Goal: Information Seeking & Learning: Learn about a topic

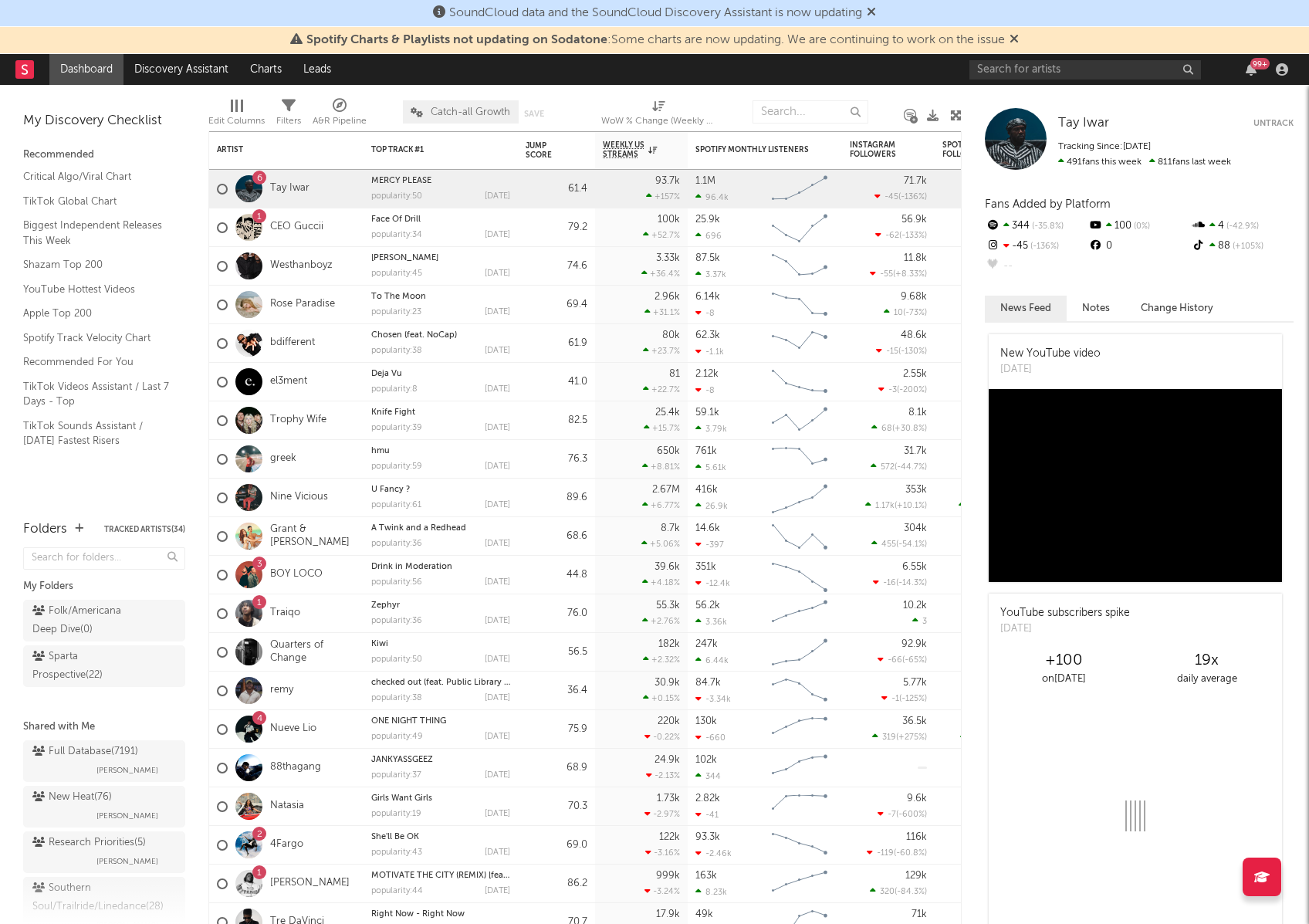
click at [877, 11] on icon at bounding box center [871, 12] width 9 height 13
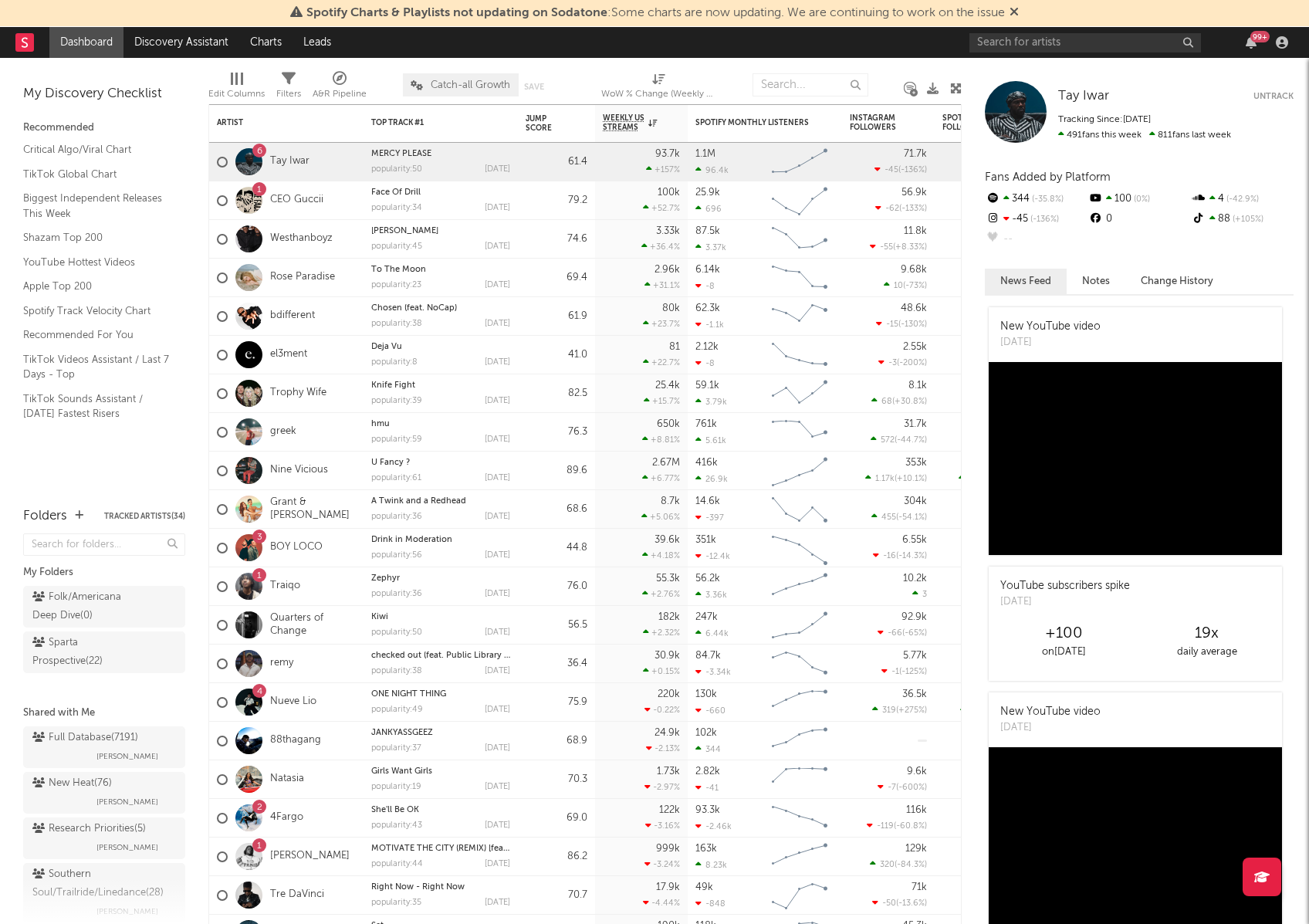
click at [1025, 8] on div "Spotify Charts & Playlists not updating on Sodatone : Some charts are now updat…" at bounding box center [654, 14] width 1309 height 27
click at [1017, 8] on icon at bounding box center [1015, 12] width 9 height 13
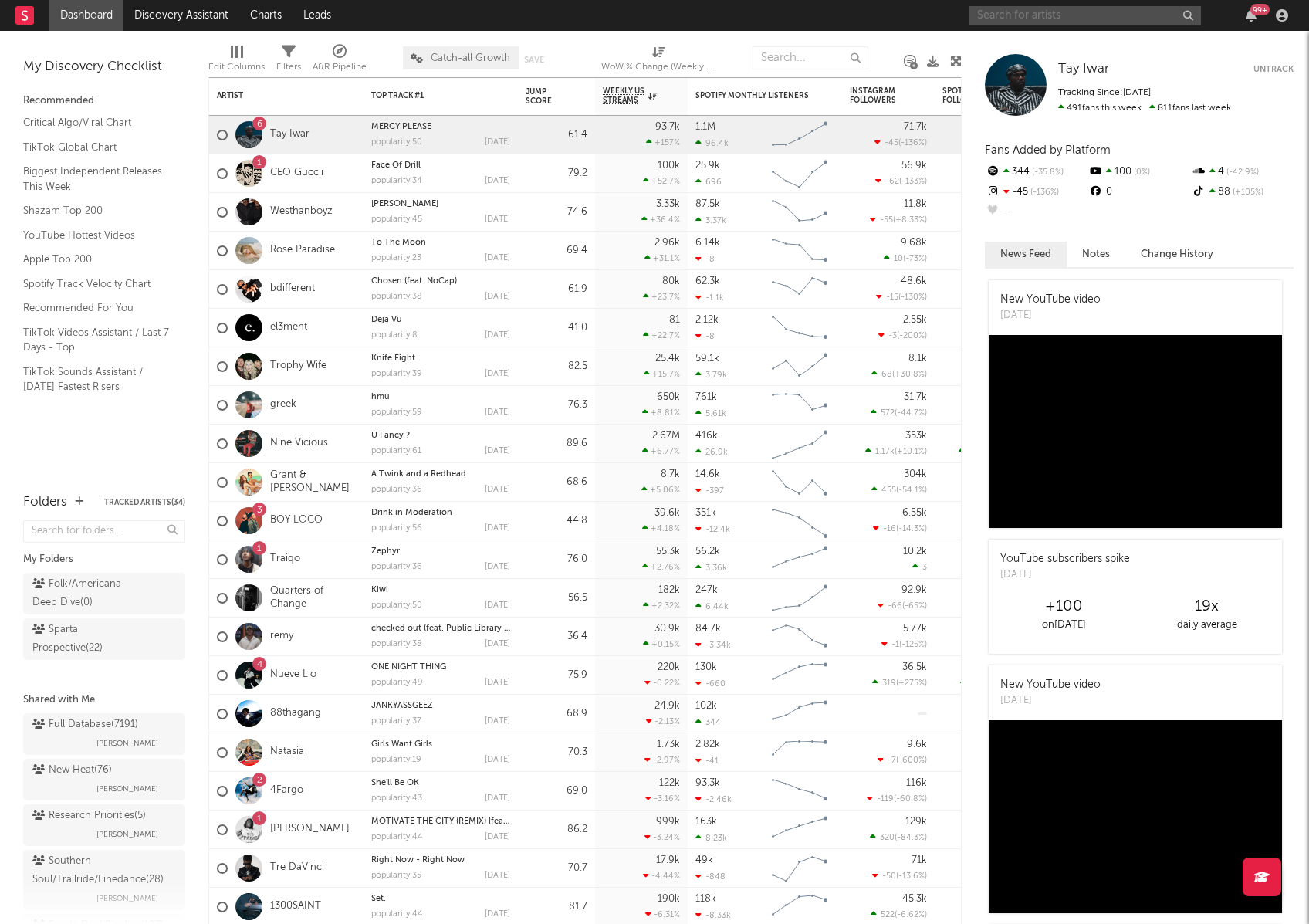
click at [1019, 13] on input "text" at bounding box center [1085, 15] width 232 height 19
type input "vat6re"
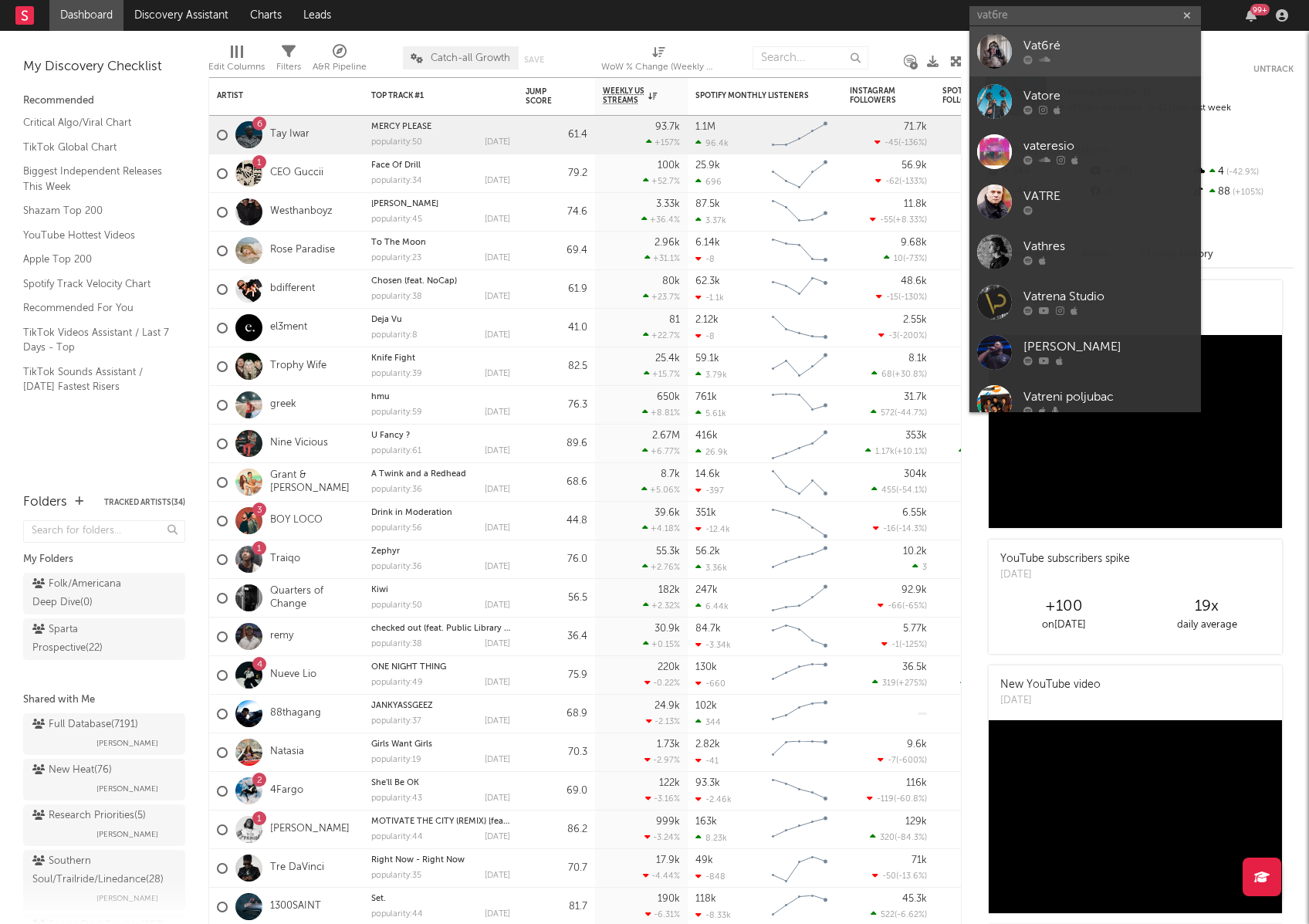
click at [1083, 49] on div "Vat6ré" at bounding box center [1109, 46] width 170 height 19
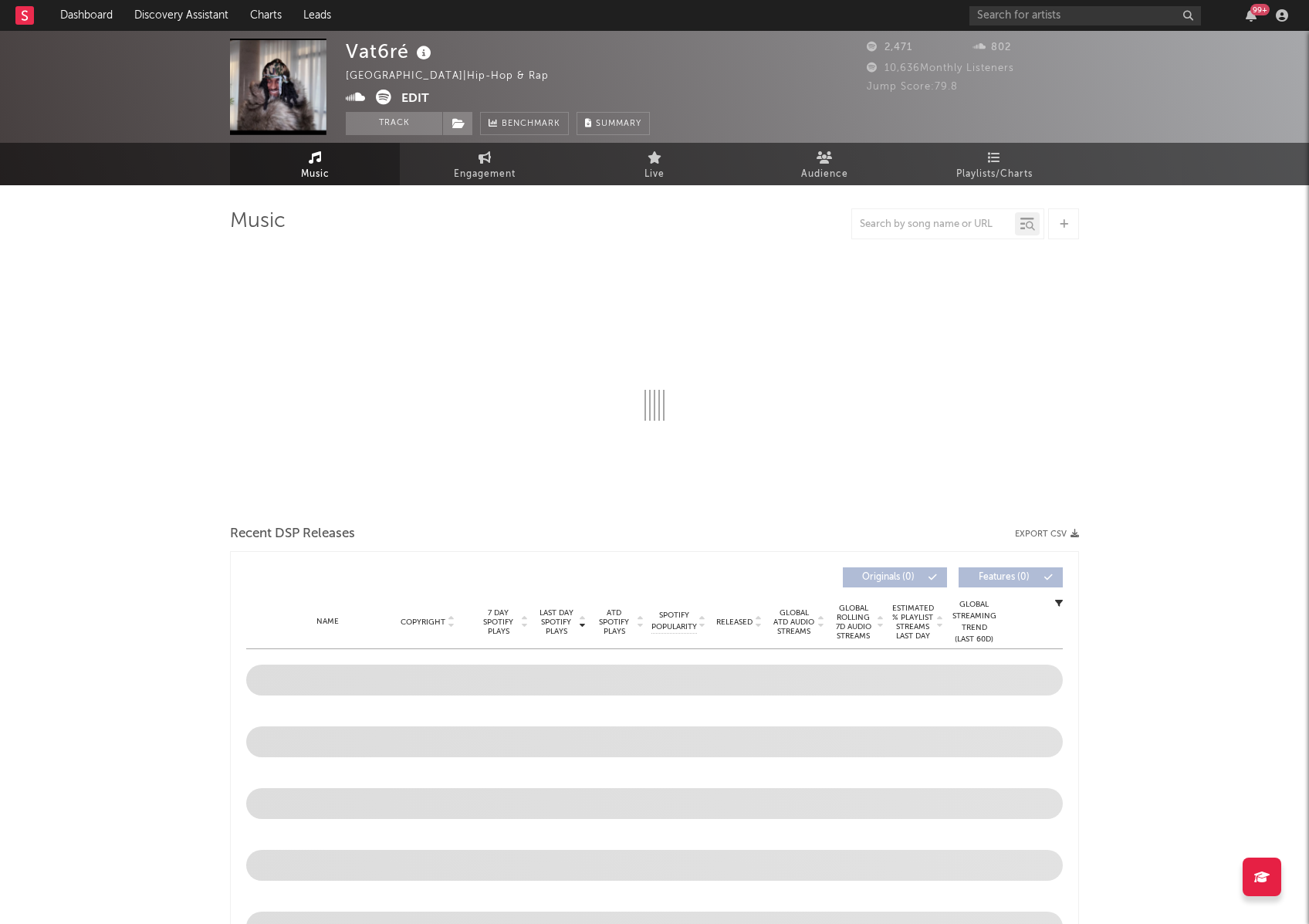
select select "1w"
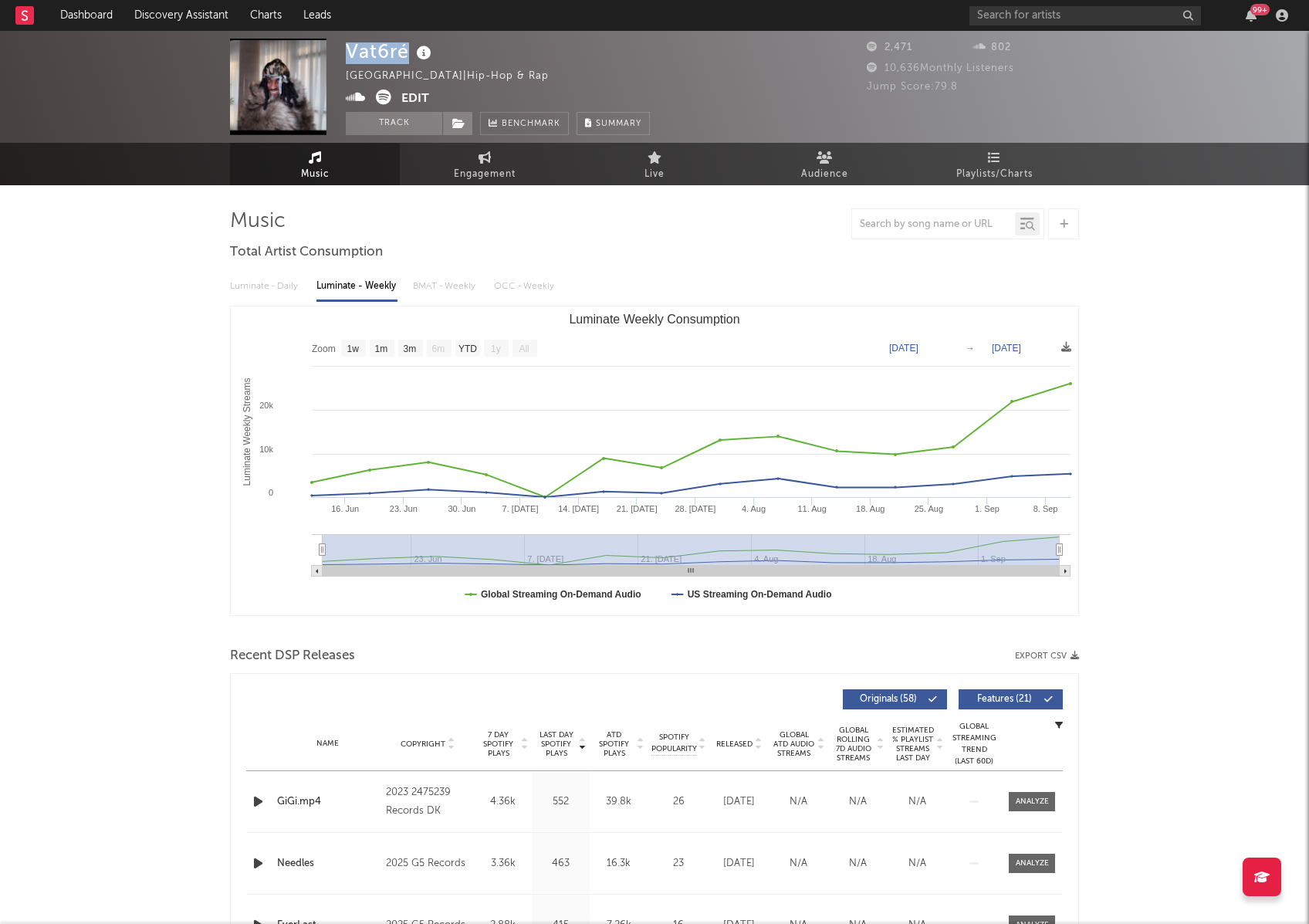
drag, startPoint x: 407, startPoint y: 51, endPoint x: 343, endPoint y: 51, distance: 64.0
click at [343, 51] on div "Vat6ré [GEOGRAPHIC_DATA] | Hip-hop & Rap Edit Track Benchmark Summary 2,471 802…" at bounding box center [654, 87] width 1309 height 112
copy div "Vat6ré"
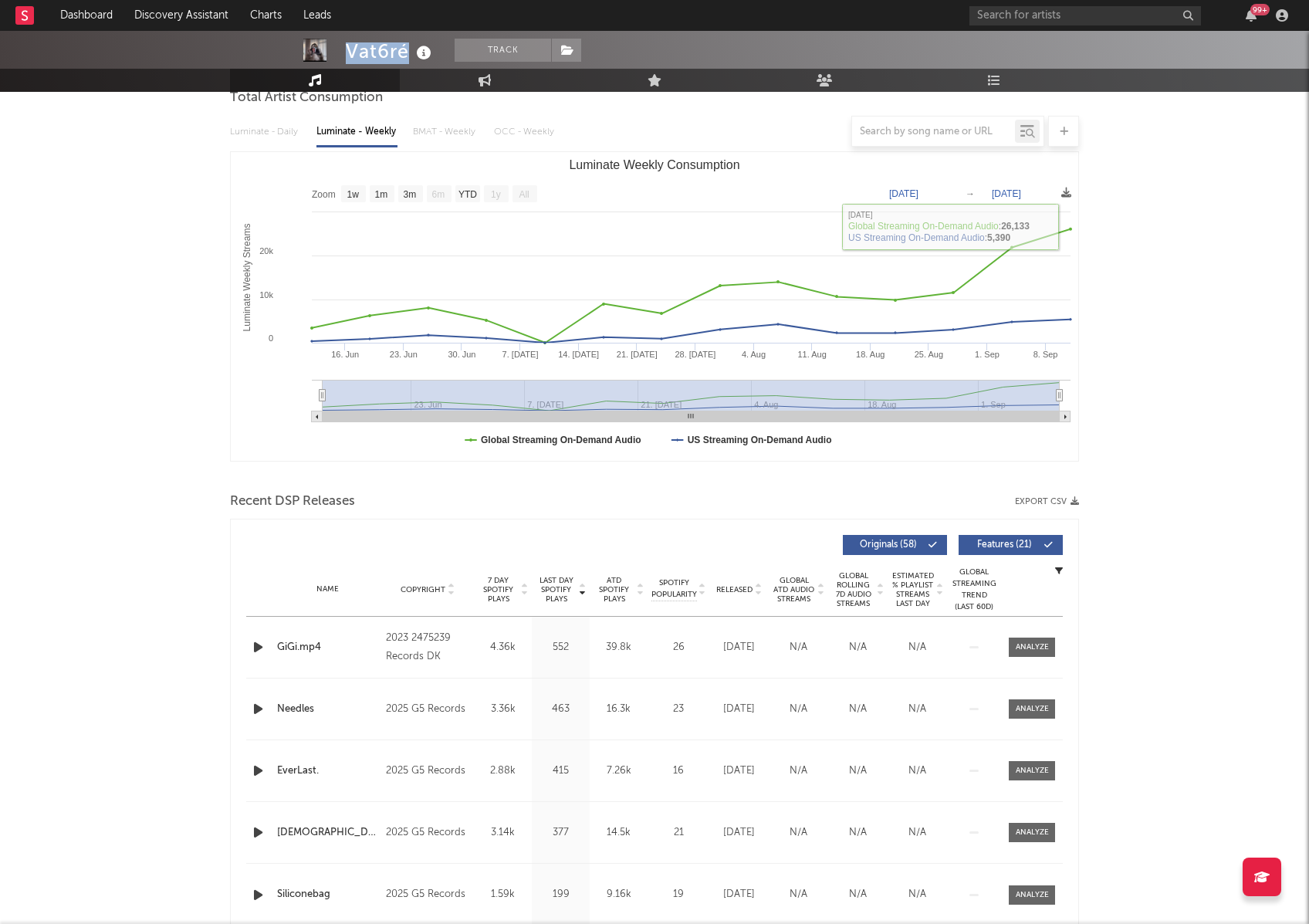
scroll to position [157, 0]
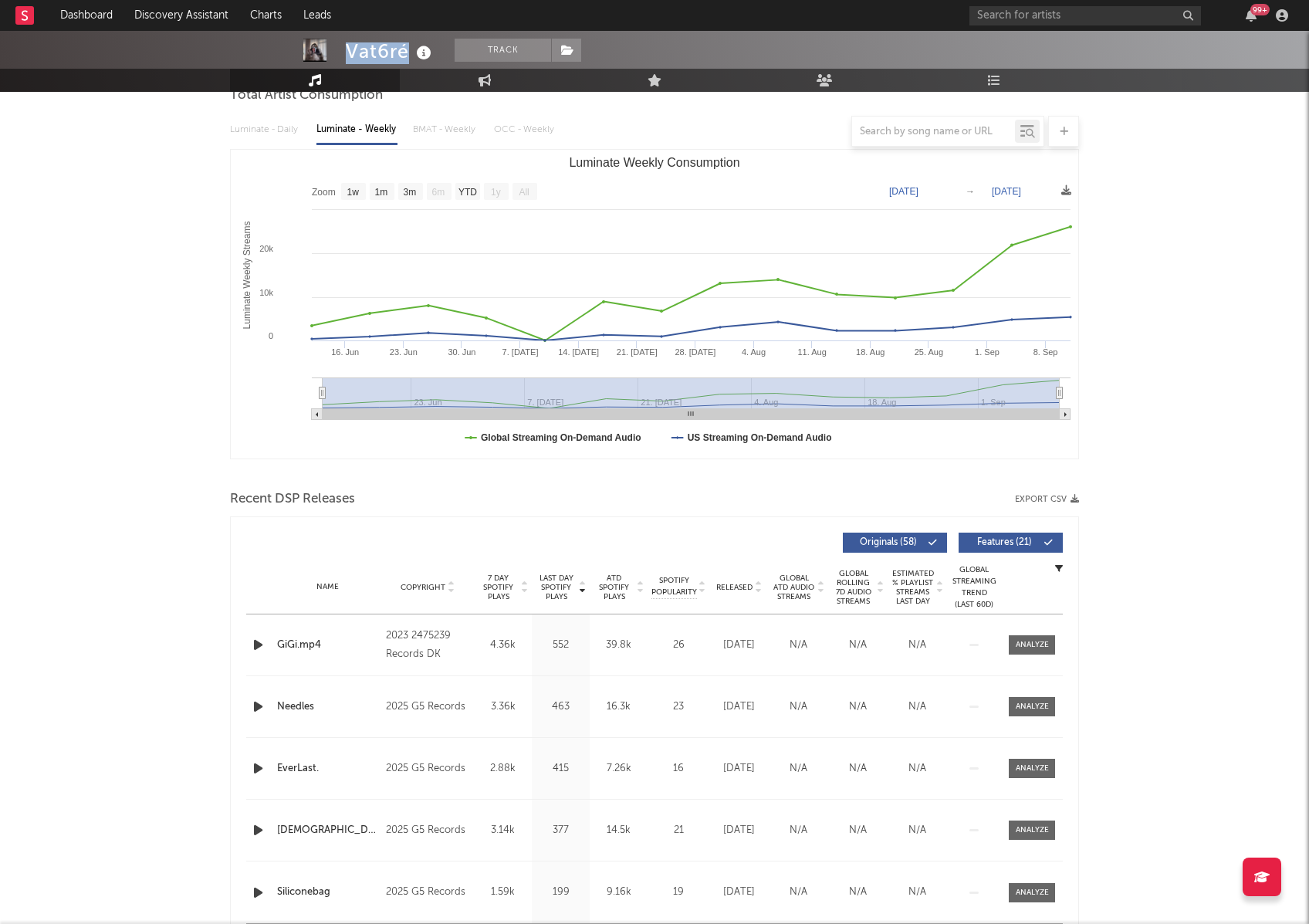
click at [552, 587] on span "Last Day Spotify Plays" at bounding box center [555, 587] width 41 height 28
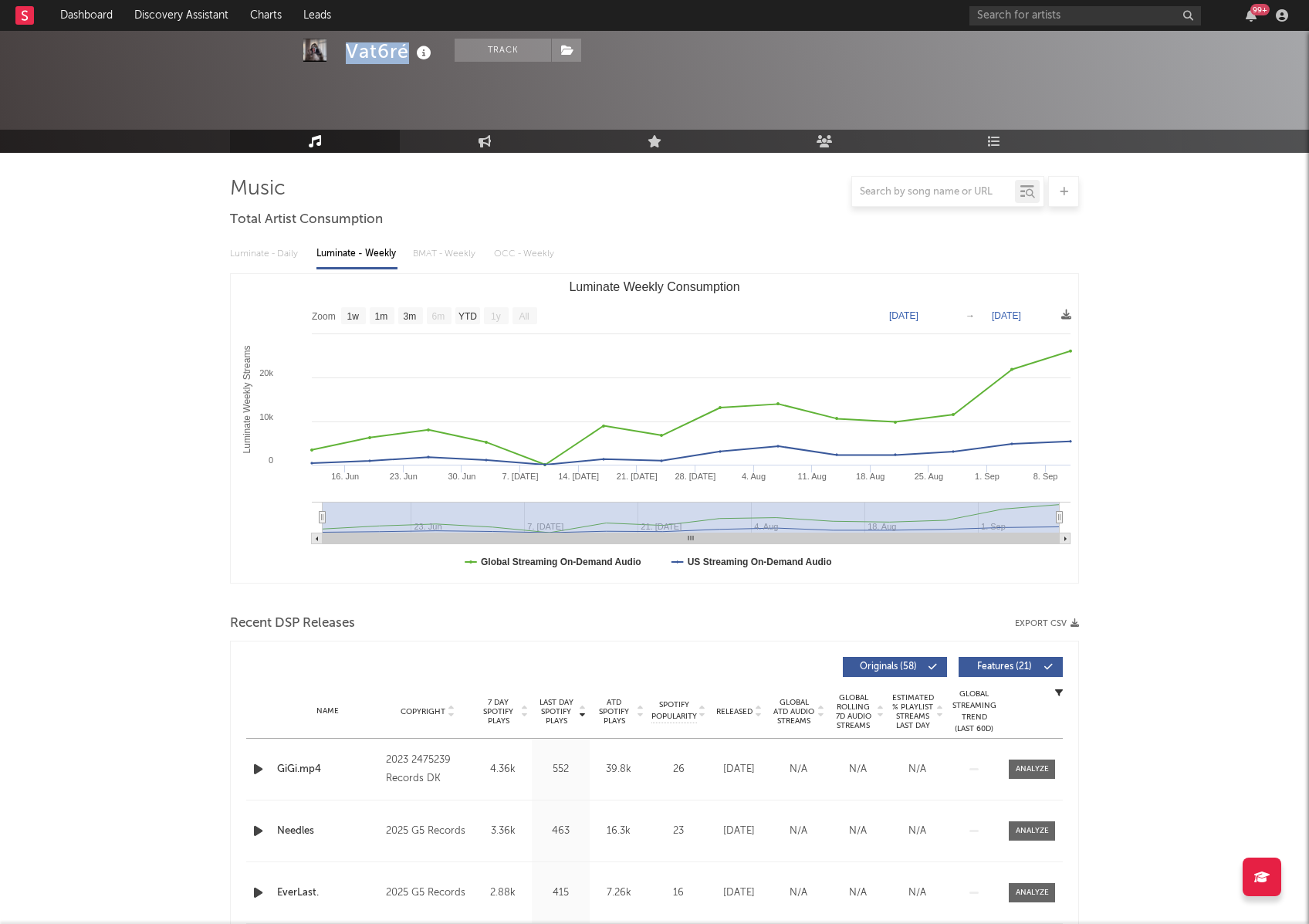
scroll to position [0, 0]
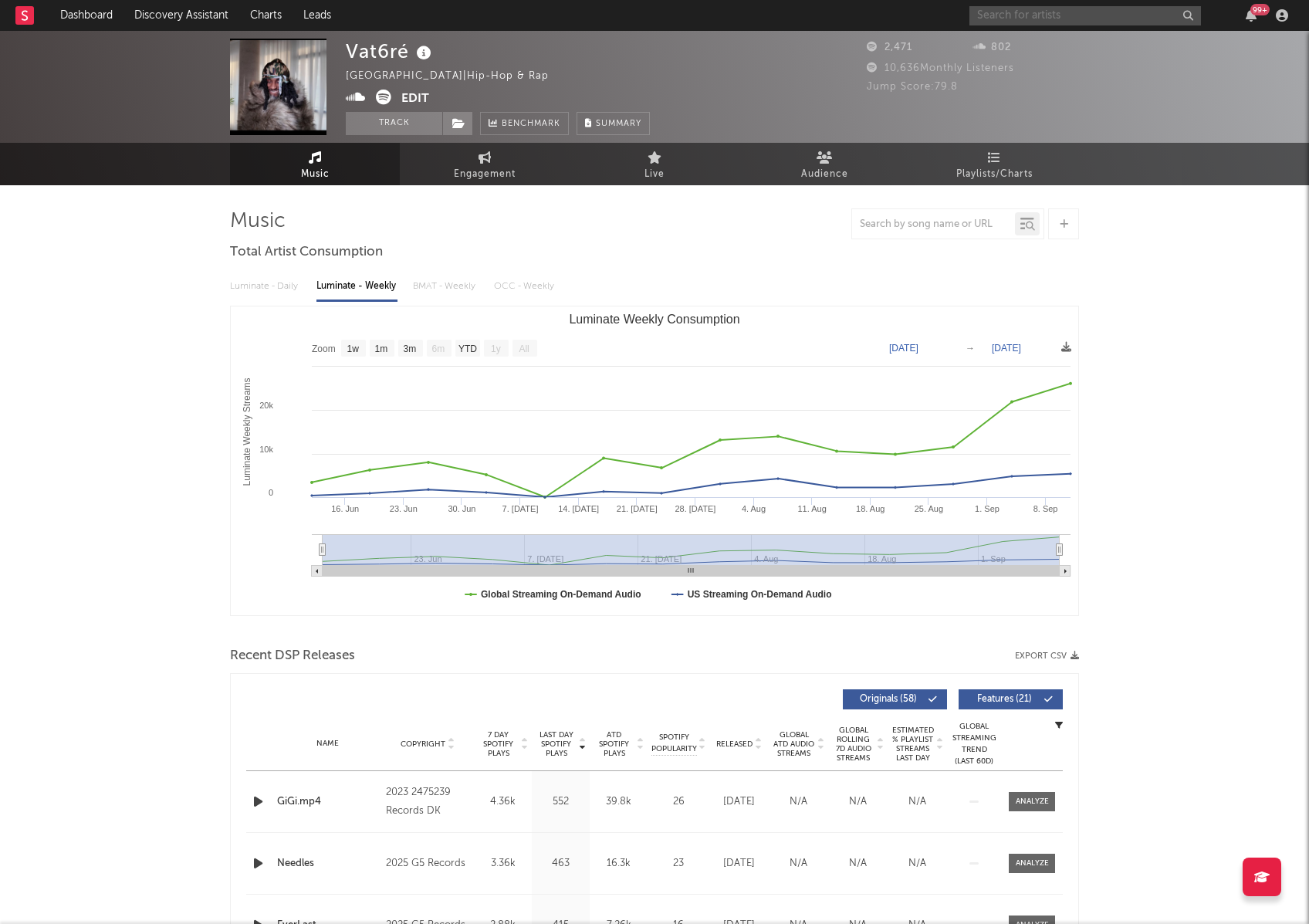
click at [998, 14] on input "text" at bounding box center [1085, 15] width 232 height 19
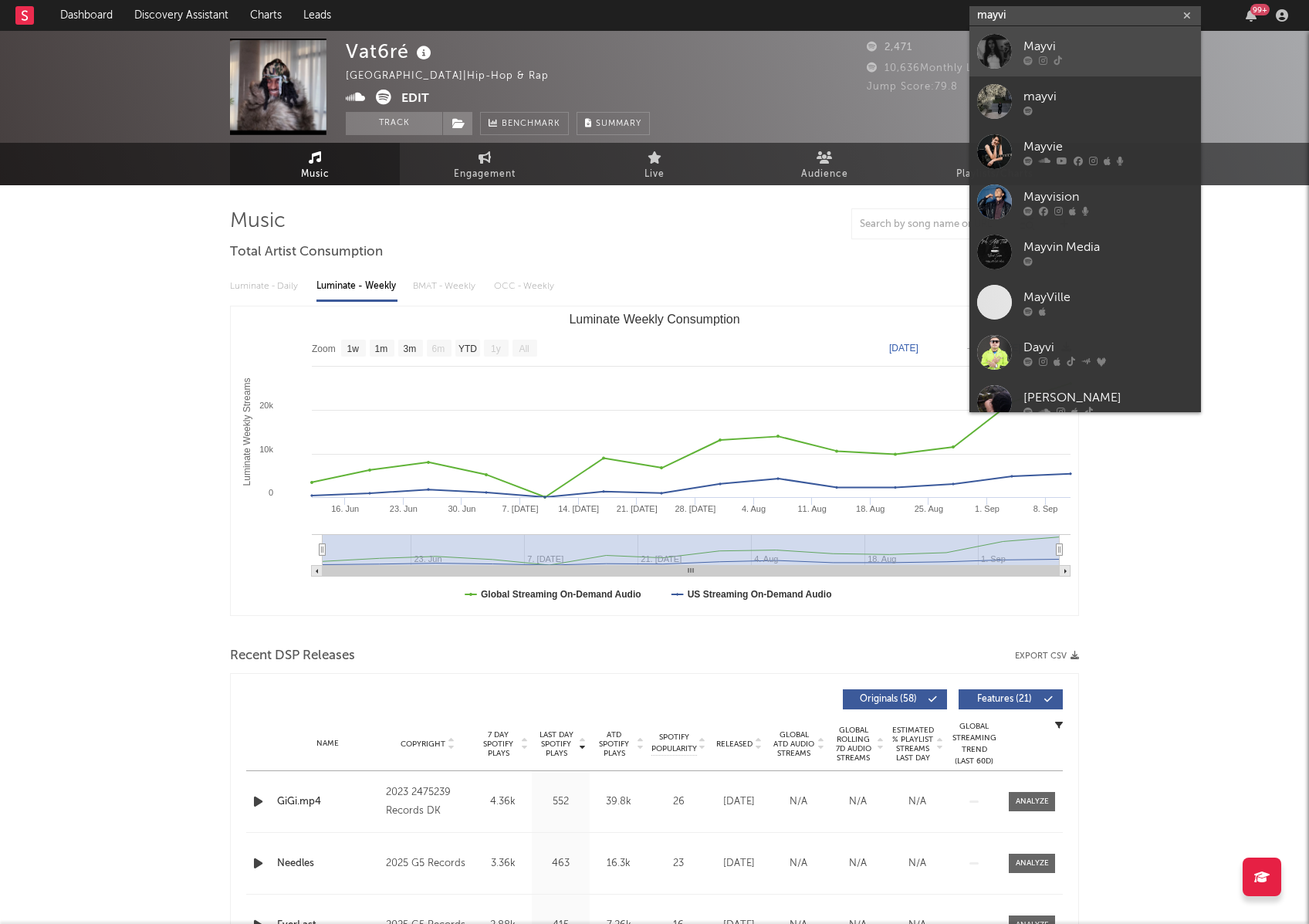
type input "mayvi"
click at [1113, 66] on link "Mayvi" at bounding box center [1085, 51] width 232 height 51
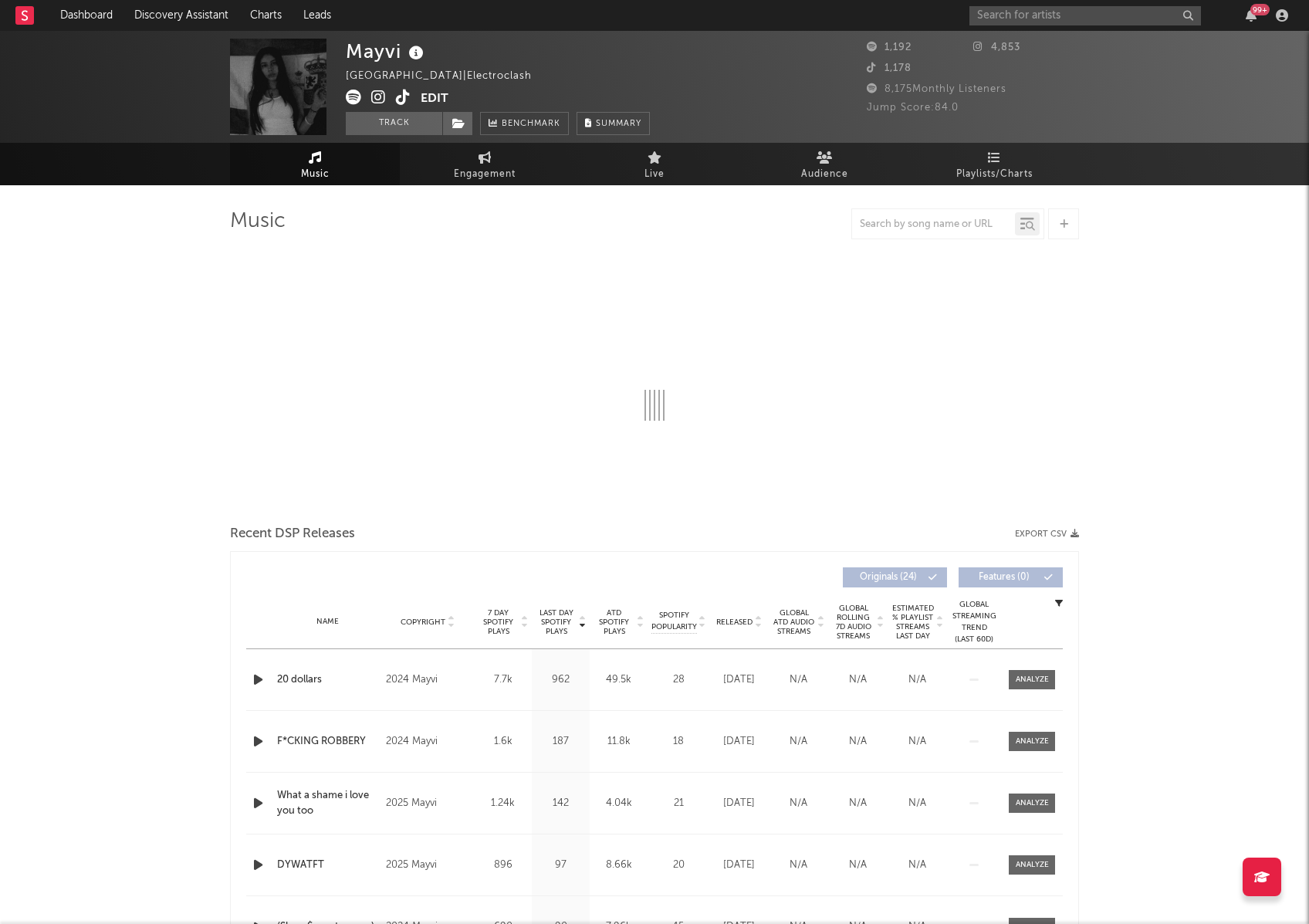
select select "1w"
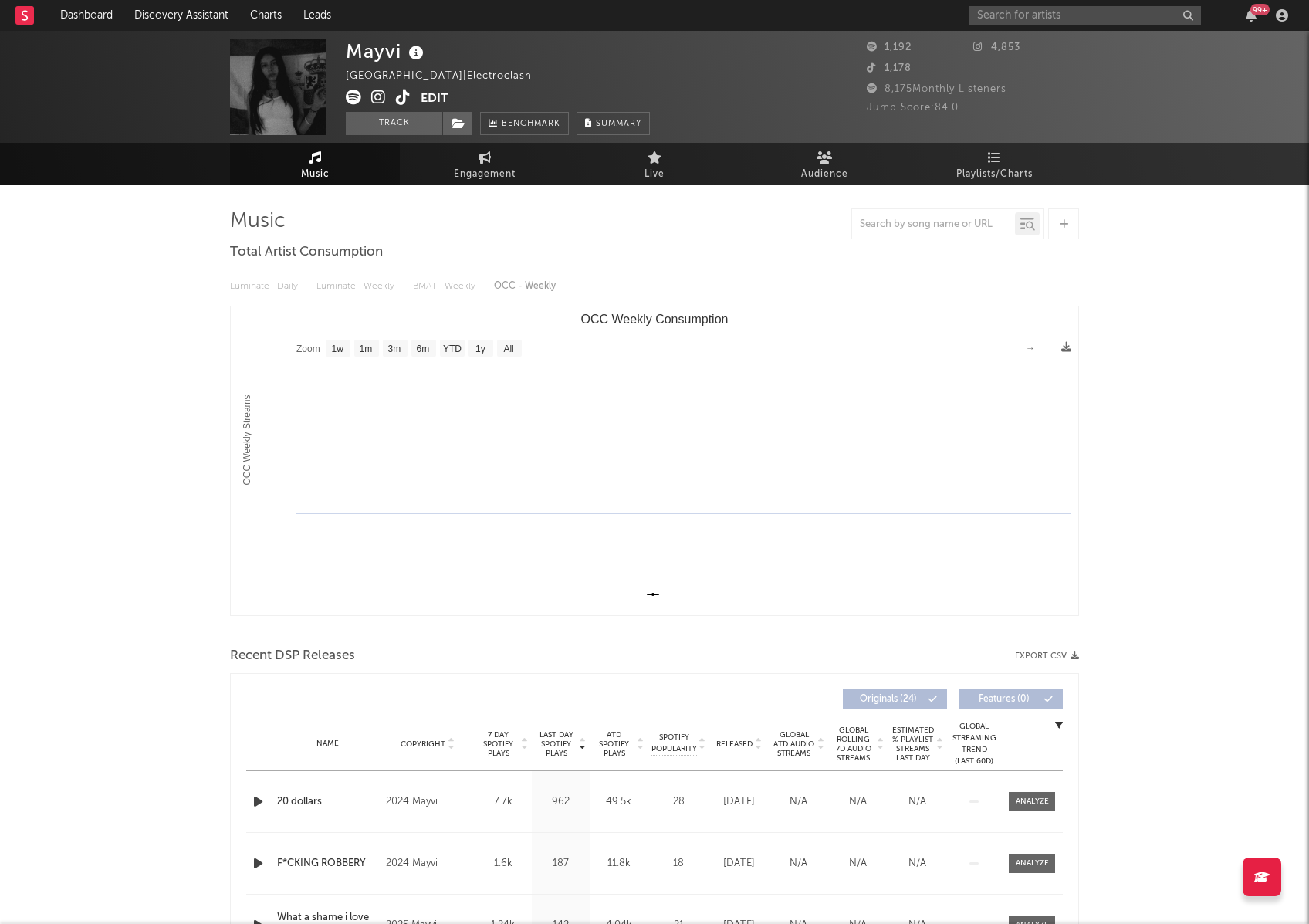
click at [377, 90] on icon at bounding box center [378, 97] width 14 height 15
click at [461, 154] on link "Engagement" at bounding box center [485, 163] width 170 height 42
select select "1w"
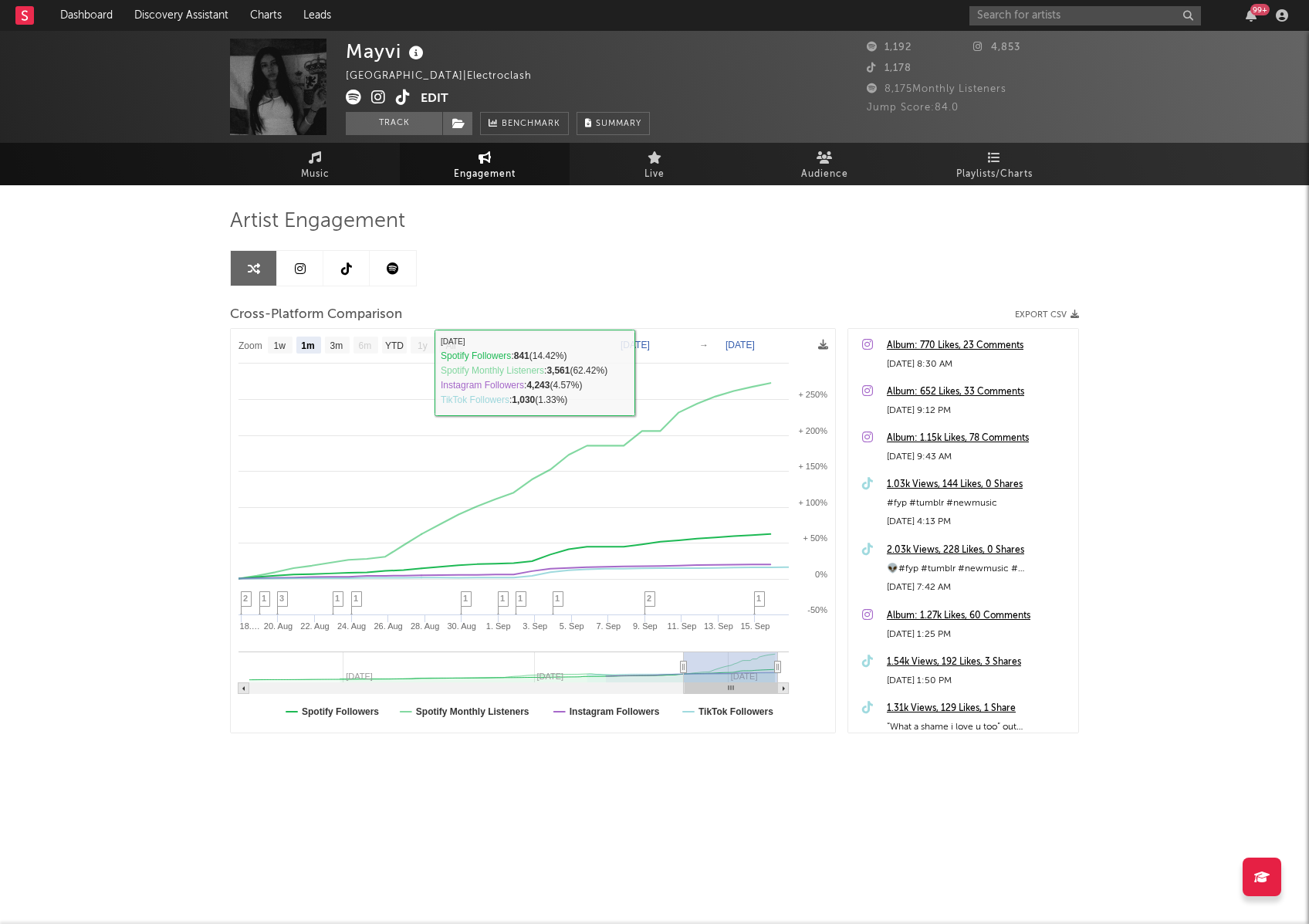
click at [442, 342] on rect at bounding box center [451, 345] width 24 height 17
select select "All"
type input "[DATE]"
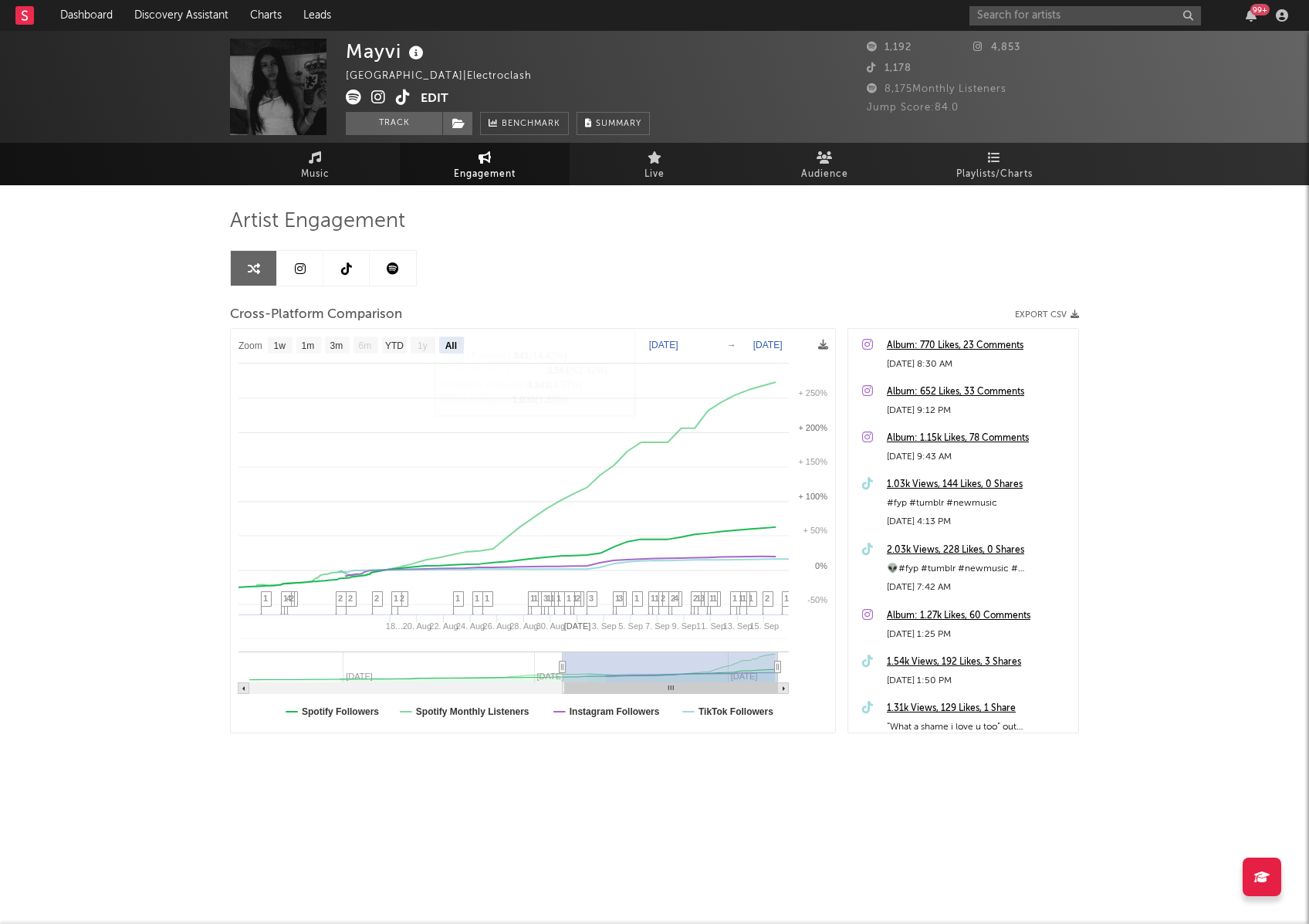
select select "All"
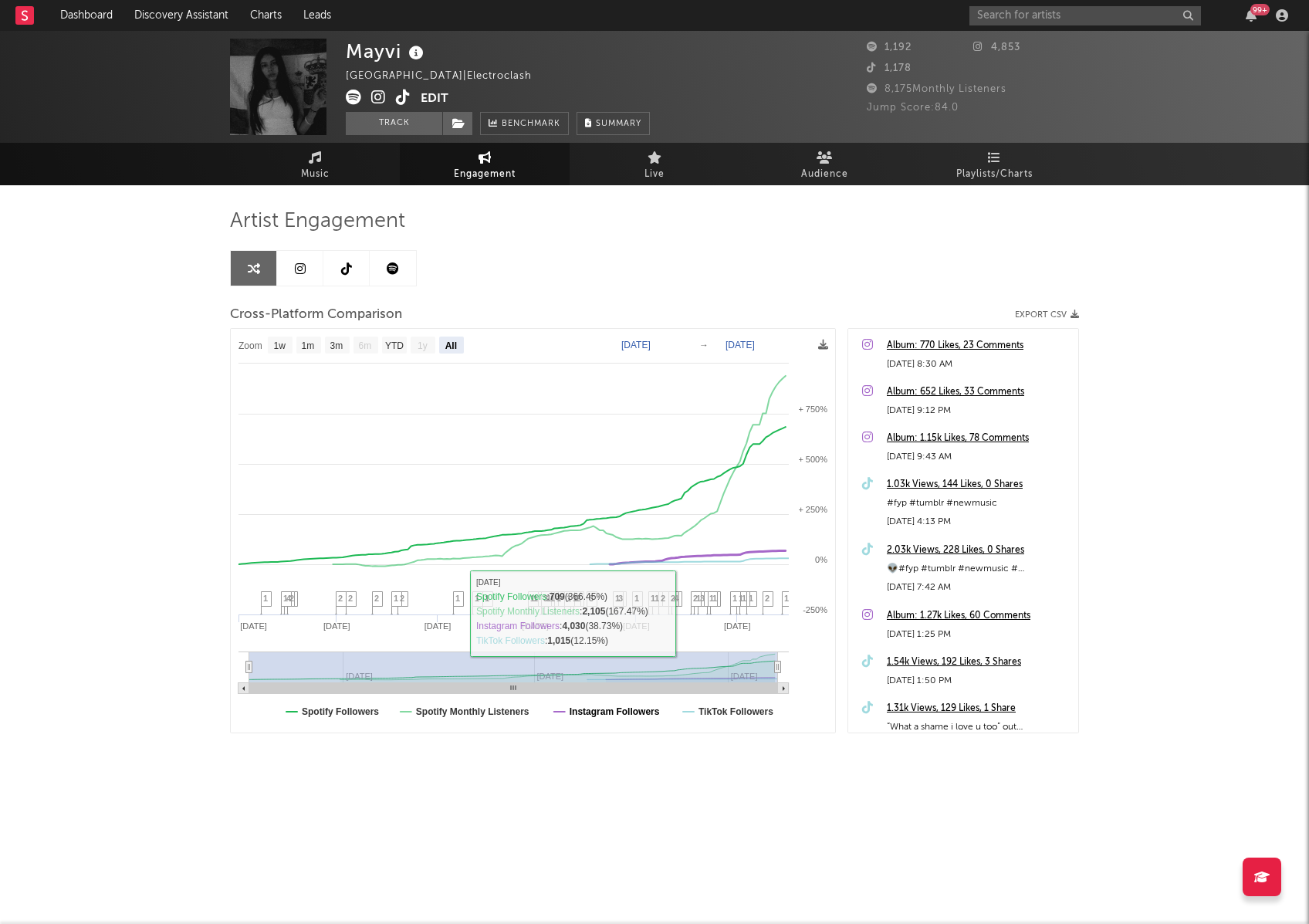
click at [616, 711] on text "Instagram Followers" at bounding box center [615, 711] width 90 height 11
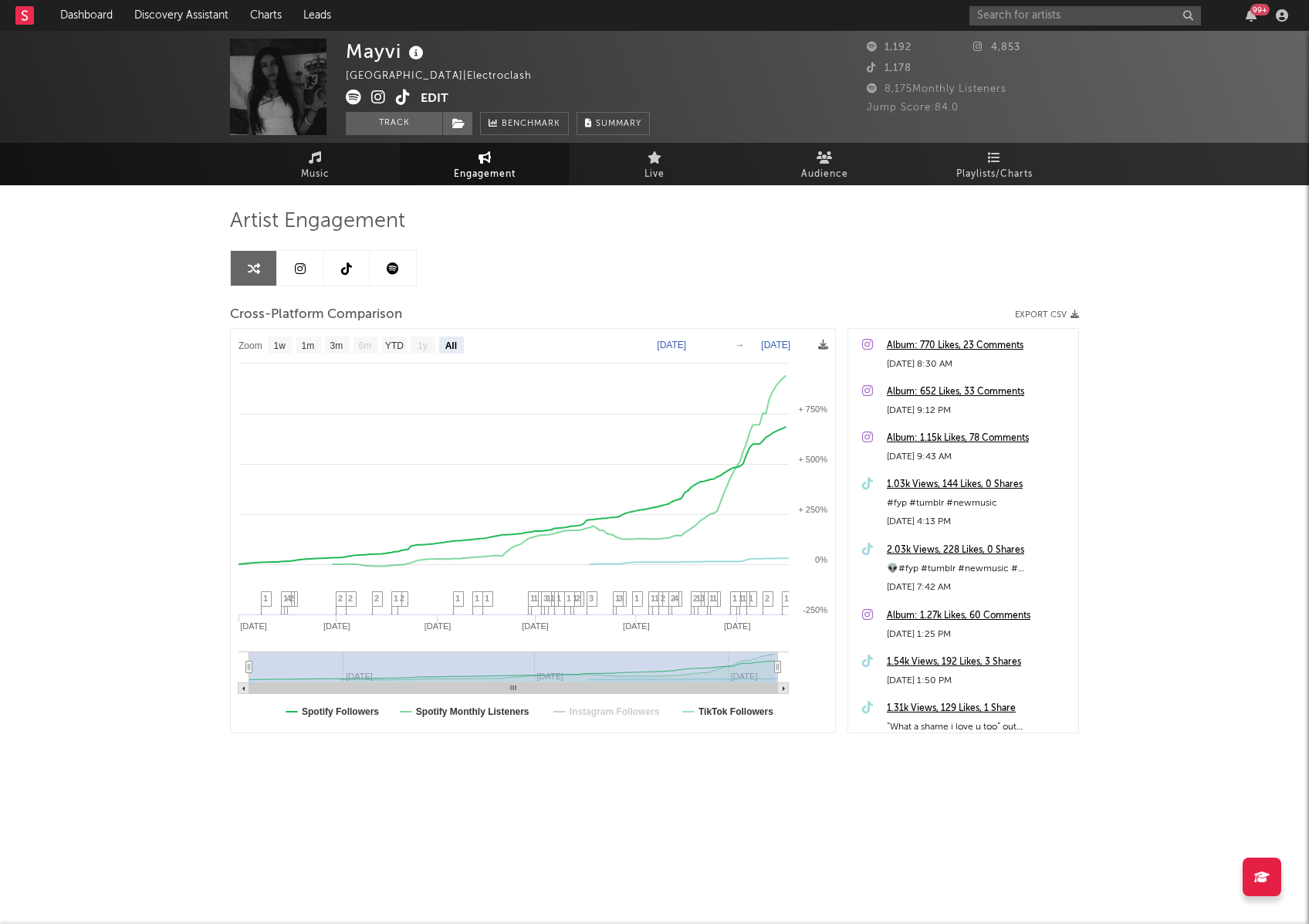
select select "All"
click at [729, 710] on text "TikTok Followers" at bounding box center [736, 711] width 75 height 11
select select "All"
click at [459, 716] on rect at bounding box center [534, 530] width 605 height 403
click at [434, 716] on rect at bounding box center [534, 530] width 605 height 403
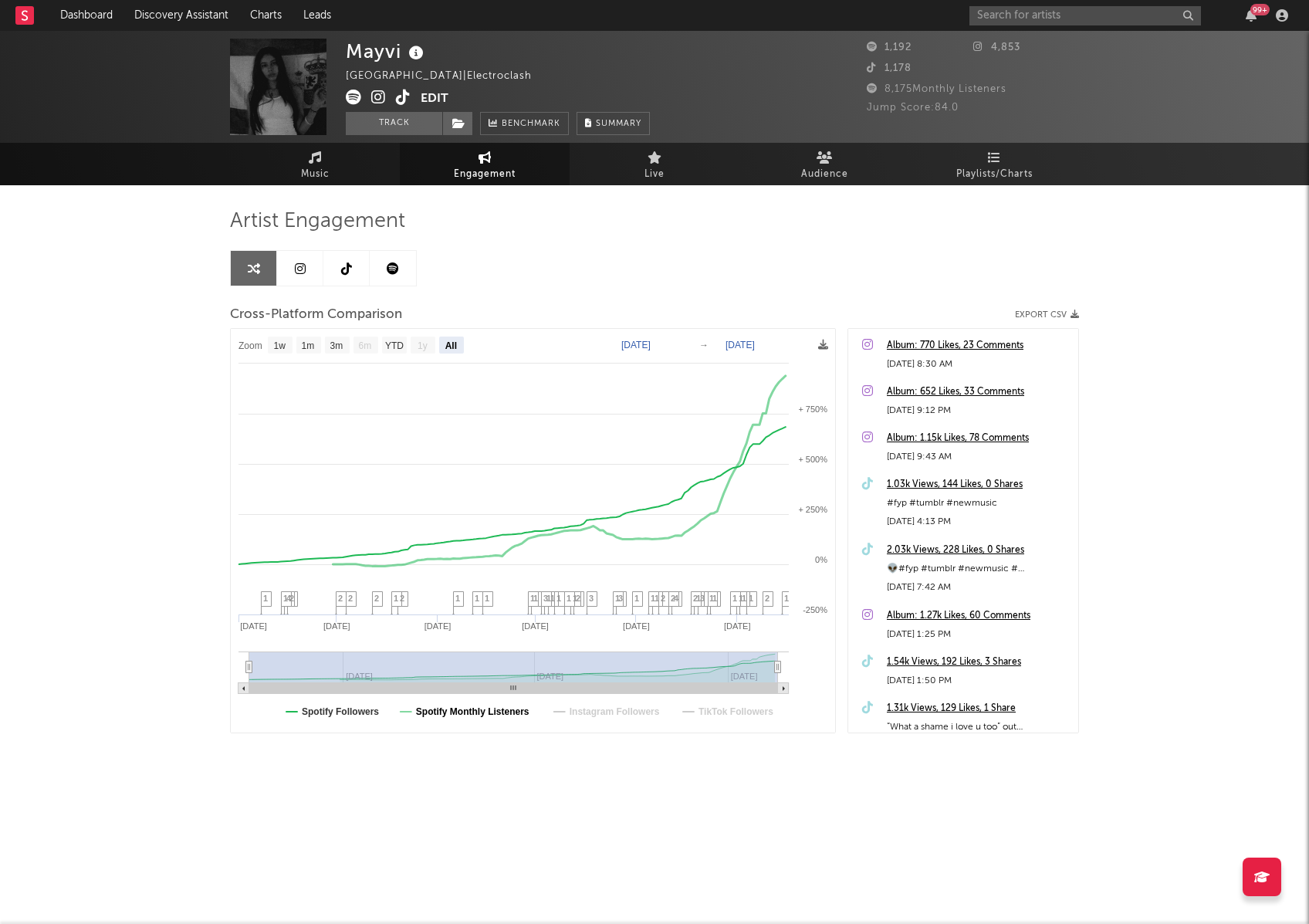
click at [428, 709] on text "Spotify Monthly Listeners" at bounding box center [473, 711] width 114 height 11
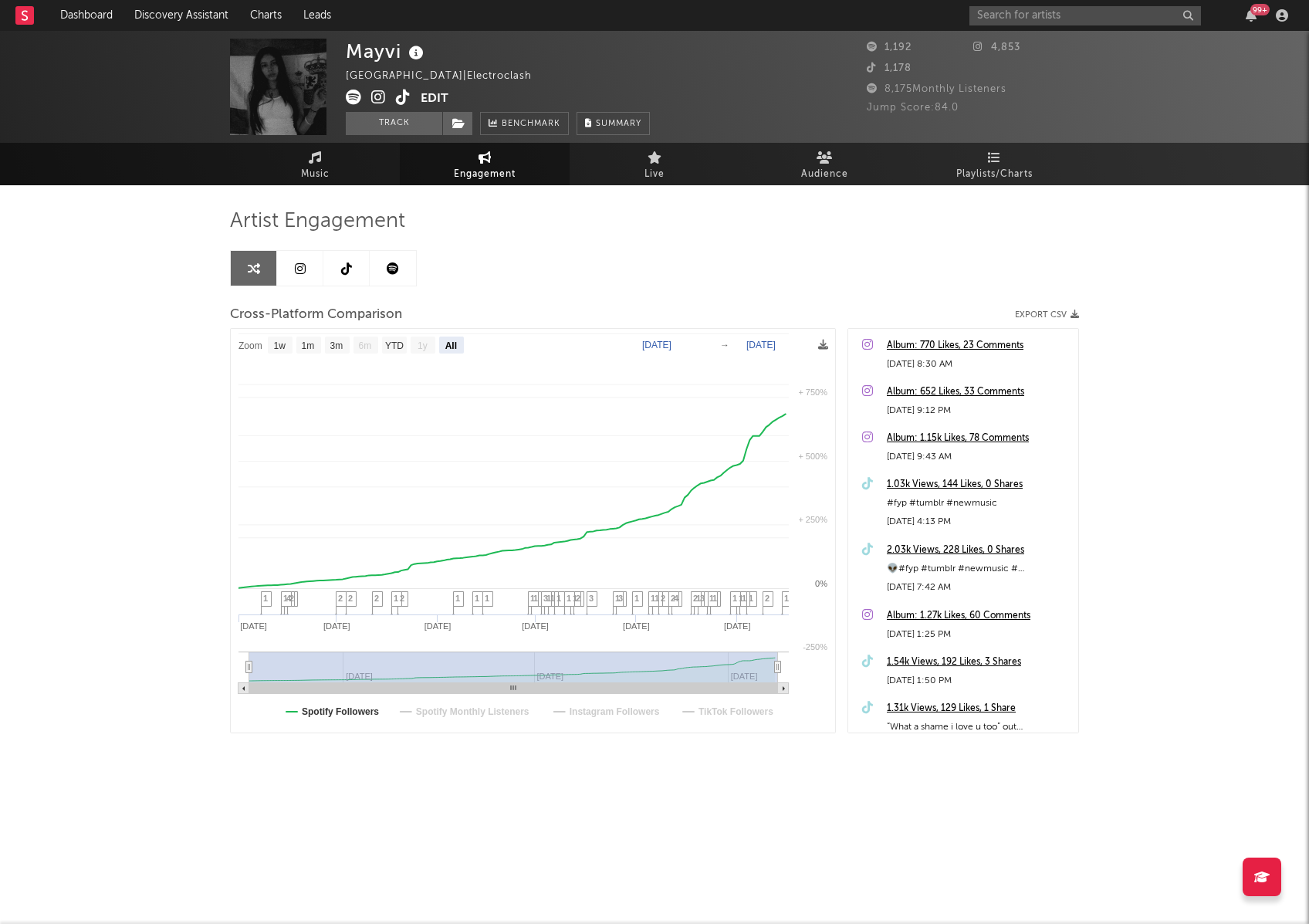
select select "All"
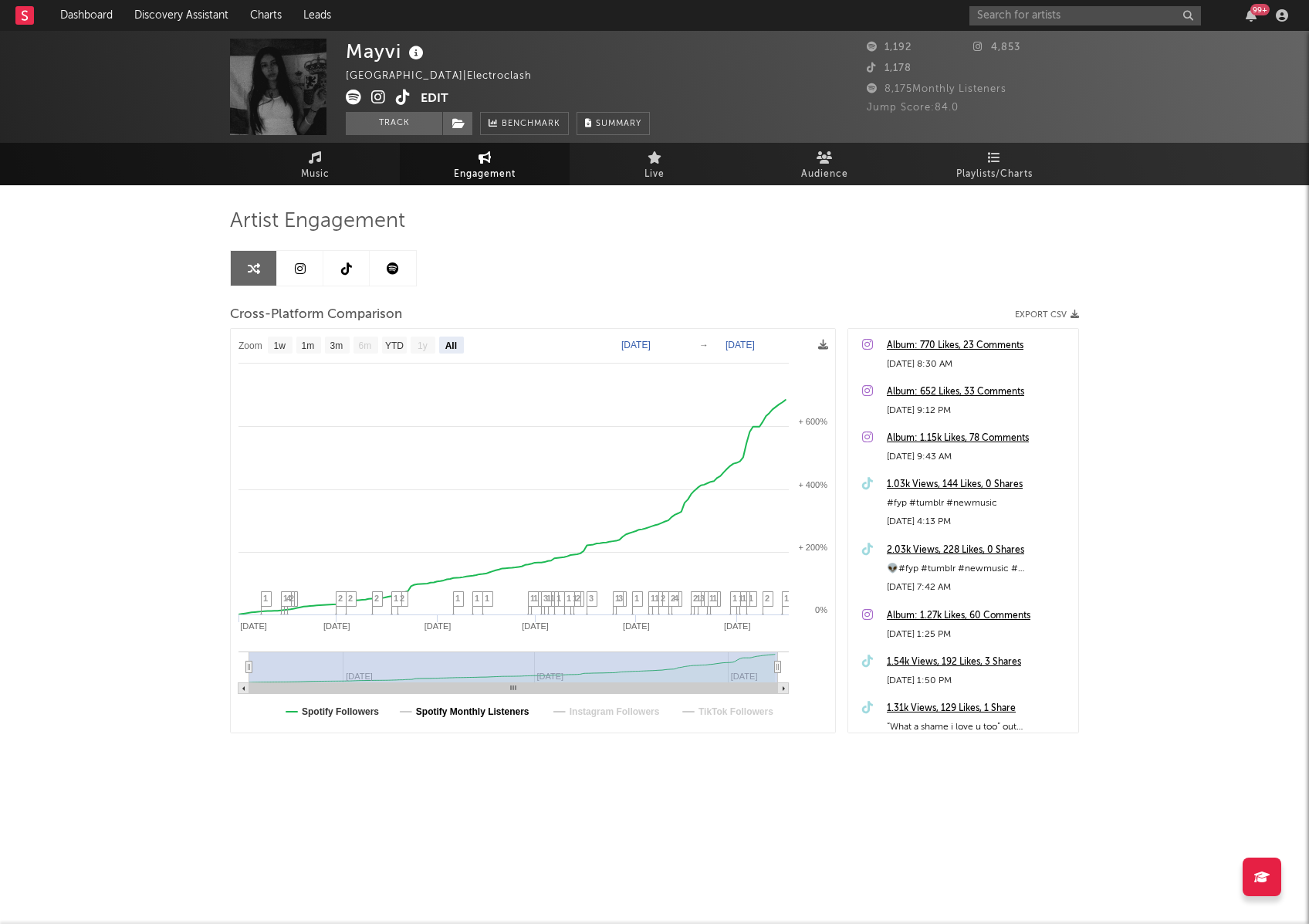
click at [428, 709] on text "Spotify Monthly Listeners" at bounding box center [473, 711] width 114 height 11
select select "All"
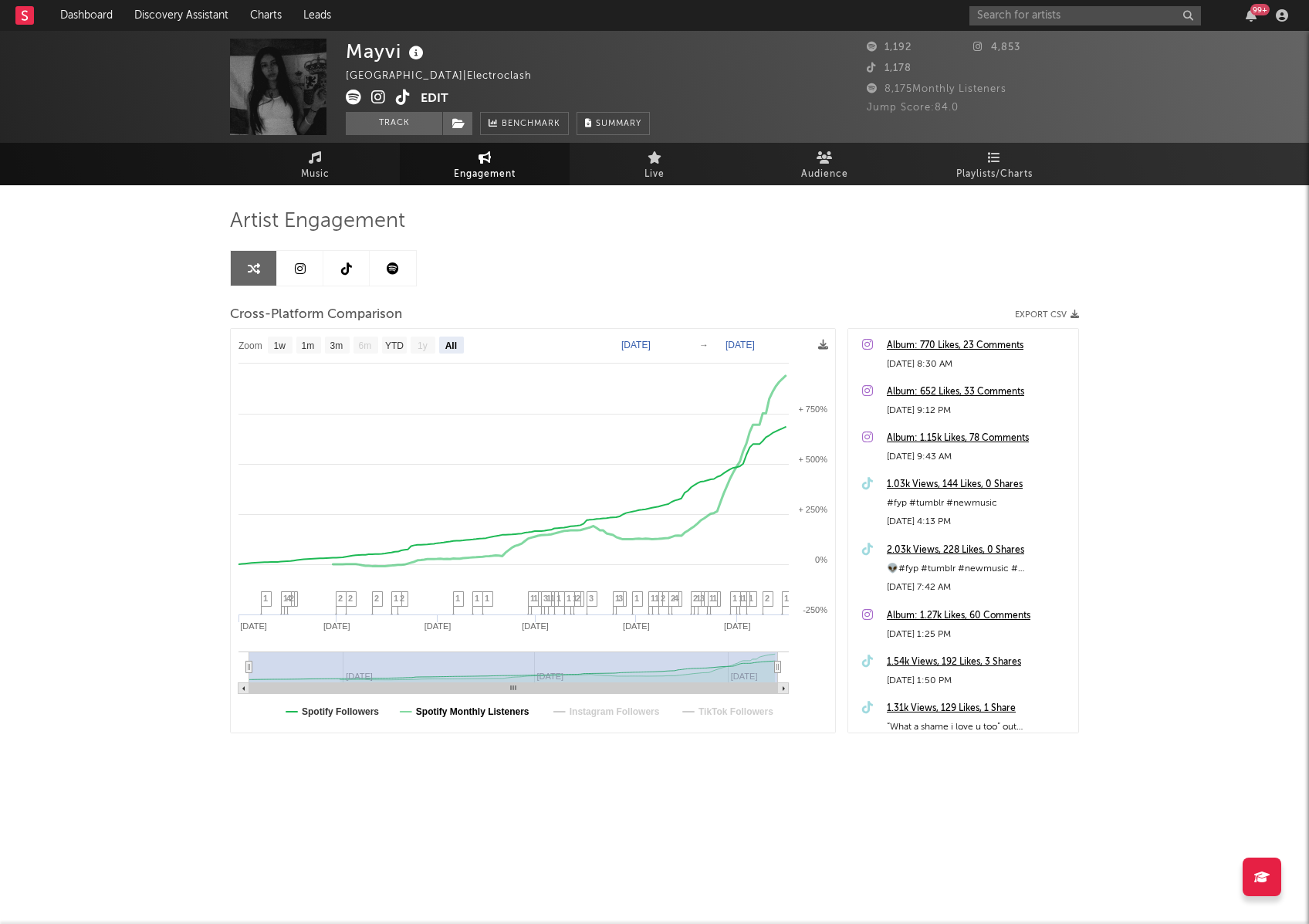
click at [428, 709] on text "Spotify Monthly Listeners" at bounding box center [473, 711] width 114 height 11
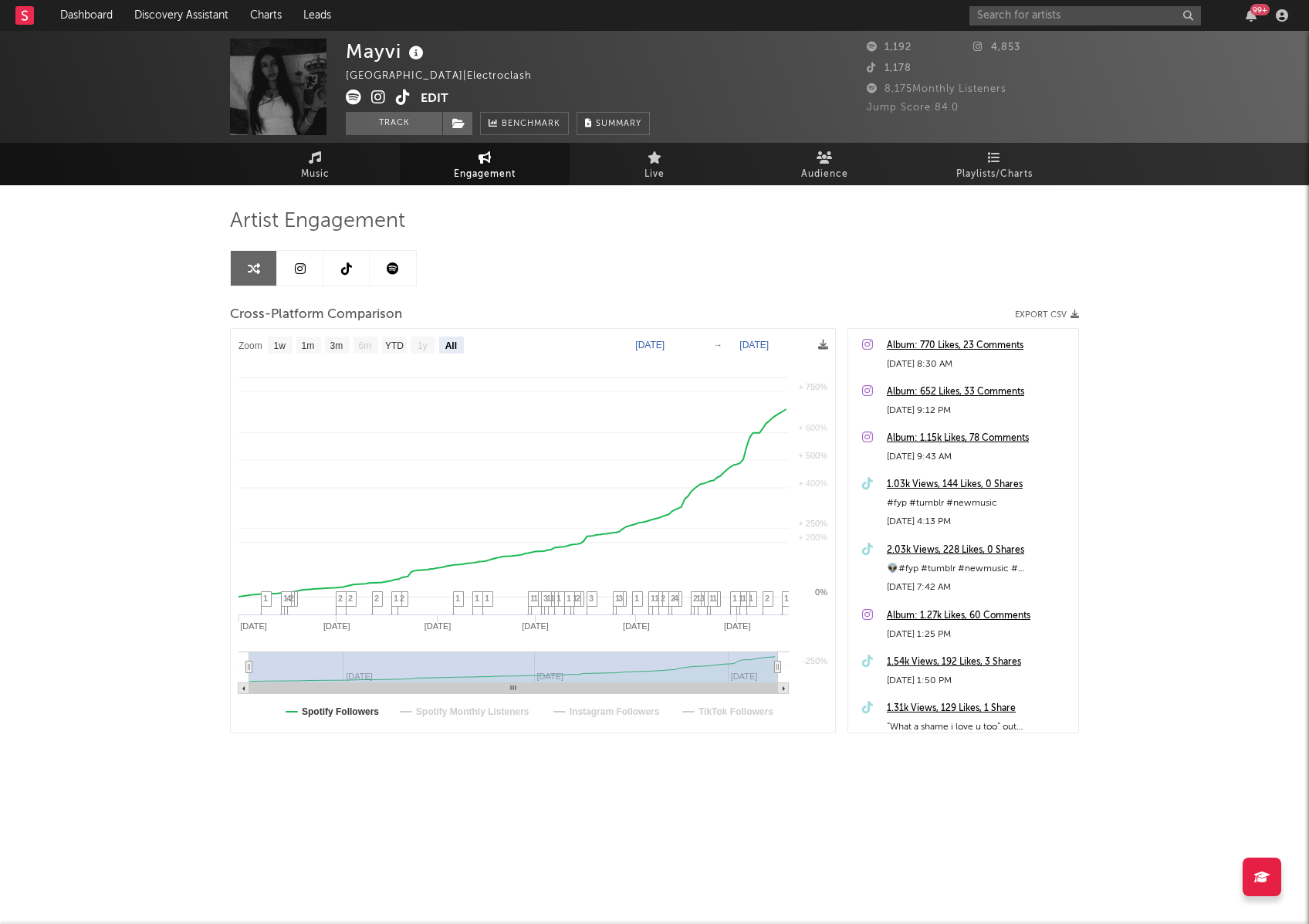
select select "All"
click at [428, 709] on text "Spotify Monthly Listeners" at bounding box center [473, 711] width 114 height 11
select select "All"
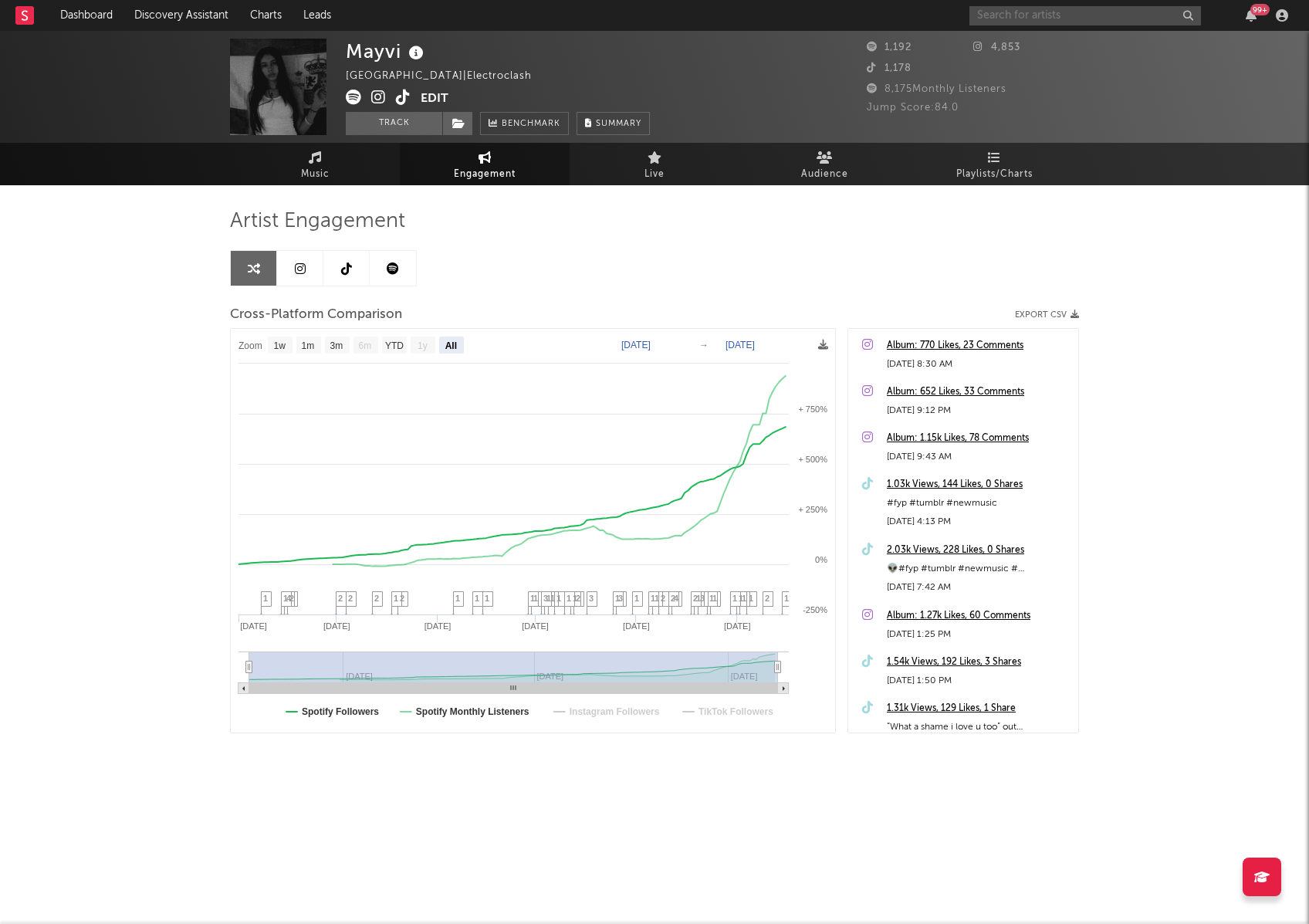
click at [1024, 15] on input "text" at bounding box center [1085, 15] width 232 height 19
